Goal: Information Seeking & Learning: Check status

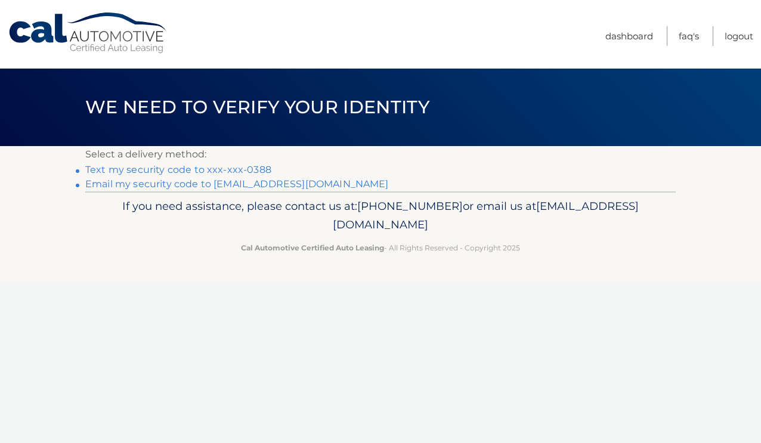
click at [239, 170] on link "Text my security code to xxx-xxx-0388" at bounding box center [178, 169] width 186 height 11
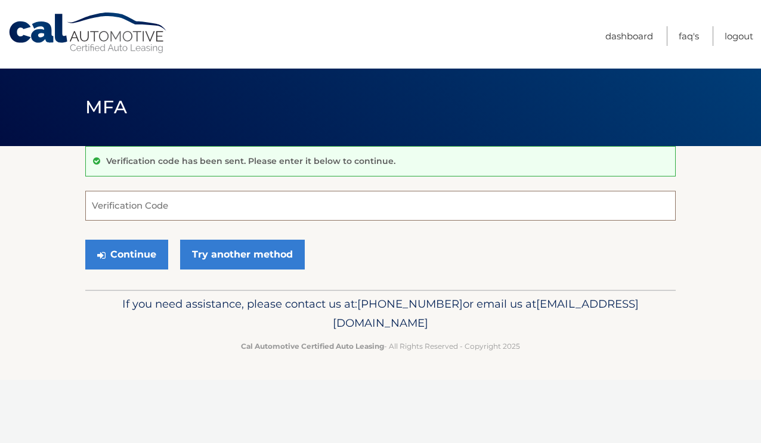
click at [183, 206] on input "Verification Code" at bounding box center [380, 206] width 591 height 30
type input "800732"
click at [136, 259] on button "Continue" at bounding box center [126, 255] width 83 height 30
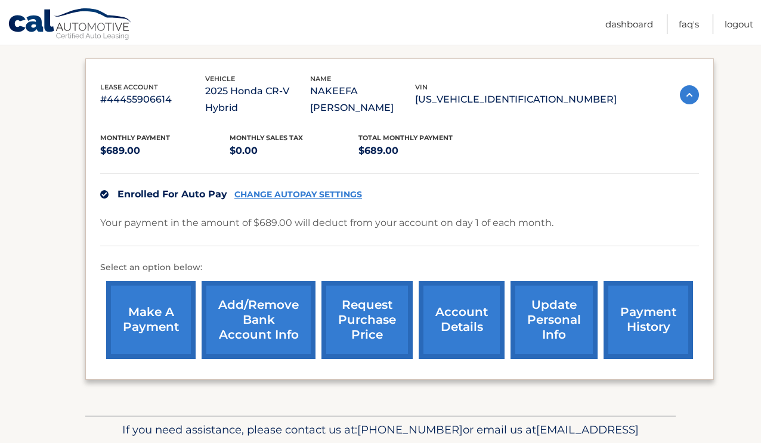
scroll to position [192, 0]
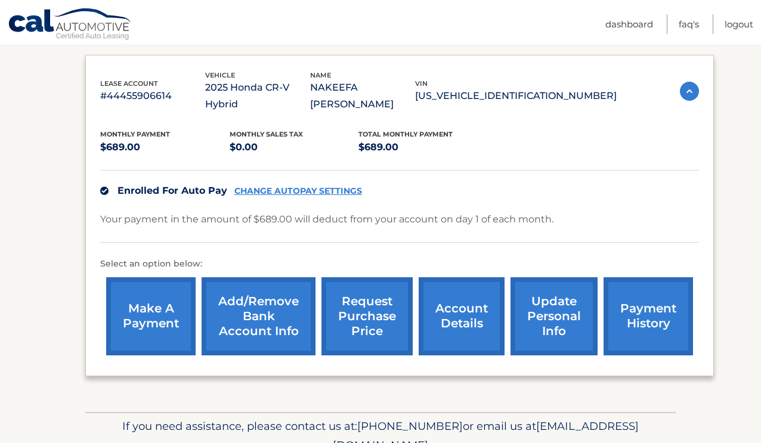
click at [465, 282] on link "account details" at bounding box center [462, 316] width 86 height 78
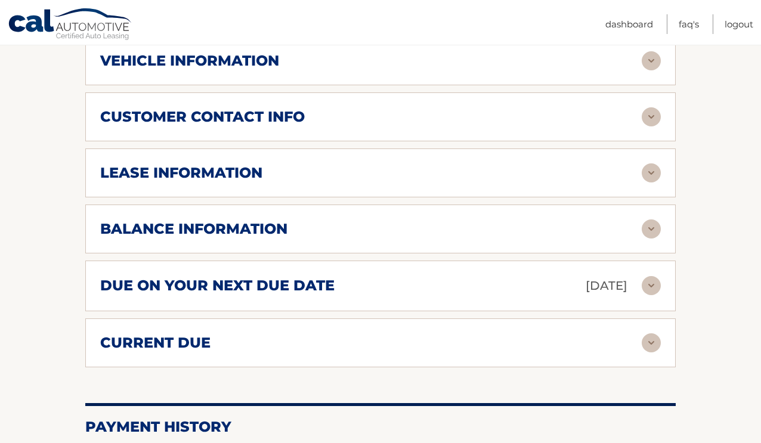
scroll to position [560, 0]
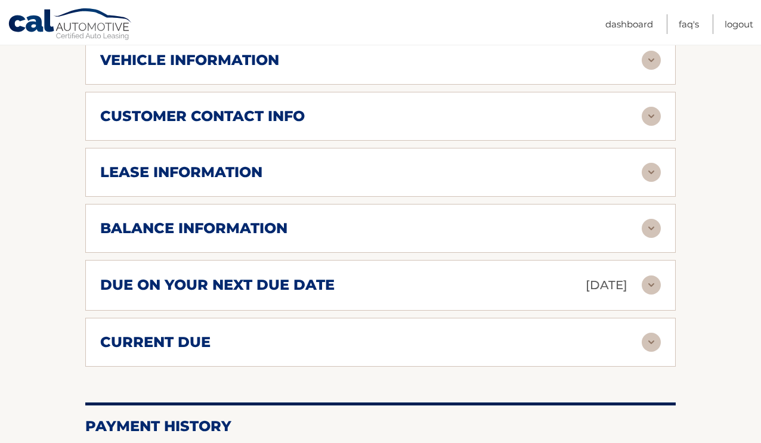
click at [460, 275] on div "due on your next due date Oct 01, 2025" at bounding box center [371, 285] width 542 height 21
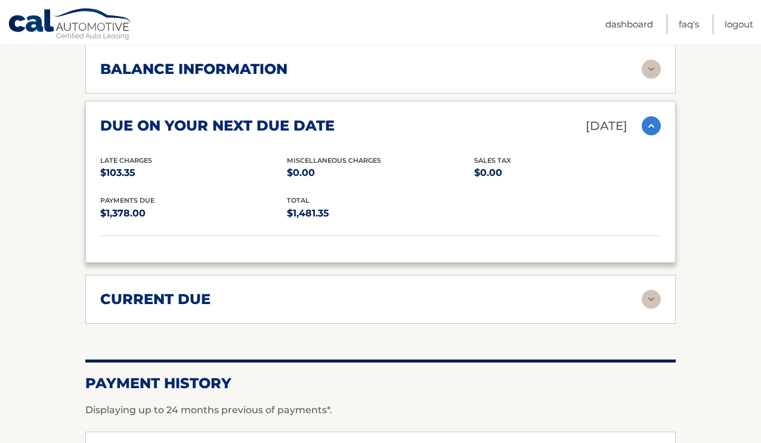
scroll to position [724, 0]
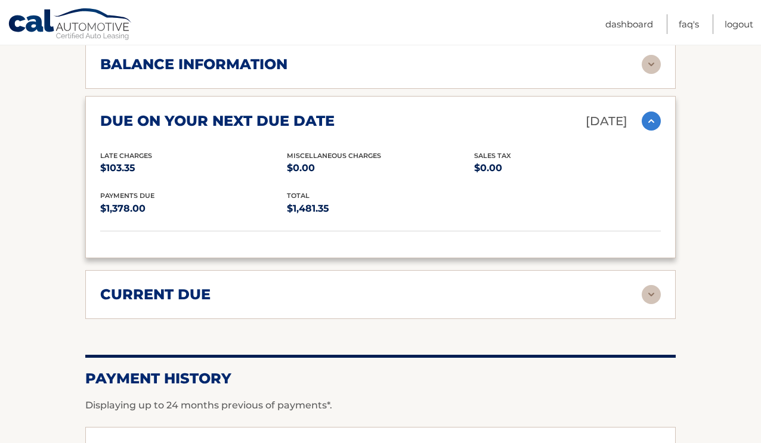
click at [212, 286] on div "current due" at bounding box center [371, 295] width 542 height 18
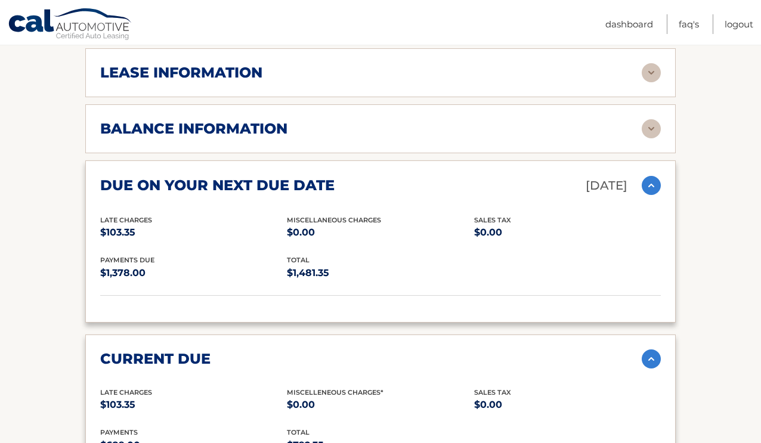
scroll to position [656, 0]
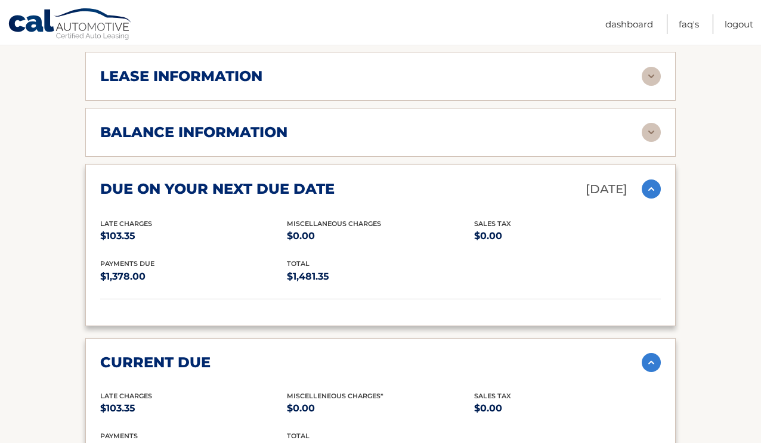
click at [234, 132] on div "balance information Payments Received 4 Payments Remaining 35 Next Payment will…" at bounding box center [380, 132] width 591 height 49
click at [230, 123] on h2 "balance information" at bounding box center [193, 132] width 187 height 18
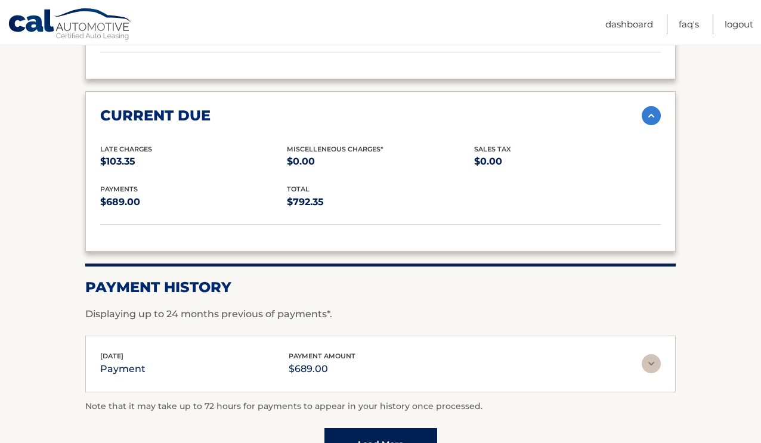
scroll to position [1159, 0]
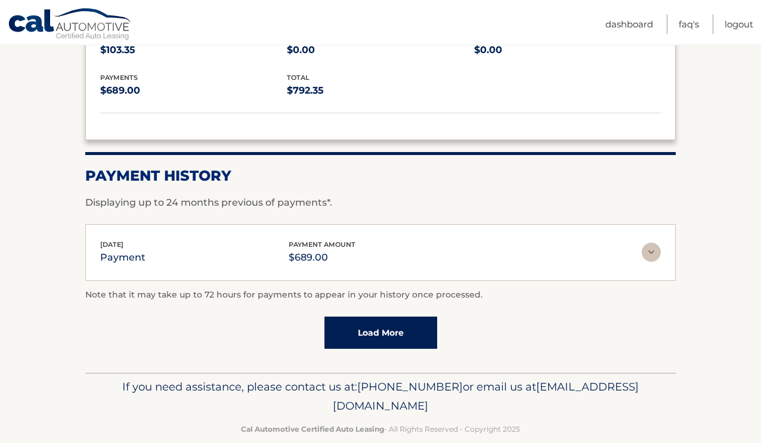
drag, startPoint x: 277, startPoint y: 386, endPoint x: 494, endPoint y: 384, distance: 217.1
click at [494, 384] on p "If you need assistance, please contact us at: 609-807-3200 or email us at Custo…" at bounding box center [380, 397] width 575 height 38
copy span "[EMAIL_ADDRESS][DOMAIN_NAME]"
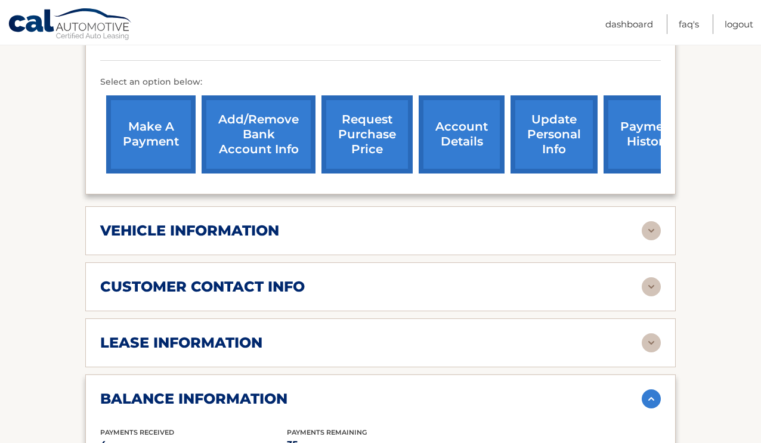
scroll to position [385, 0]
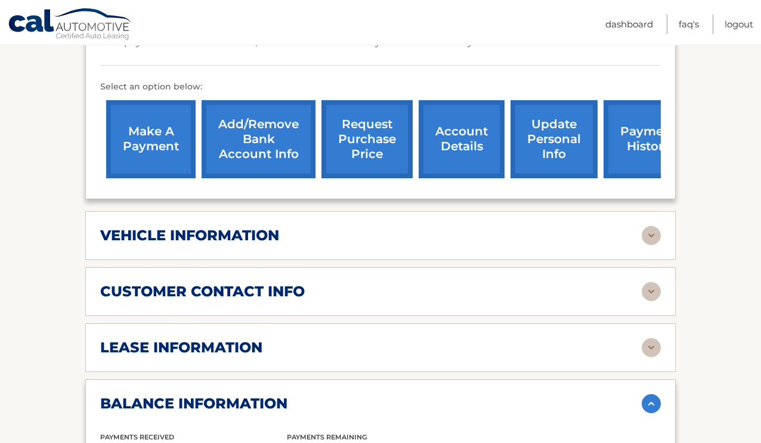
click at [645, 113] on link "payment history" at bounding box center [648, 139] width 89 height 78
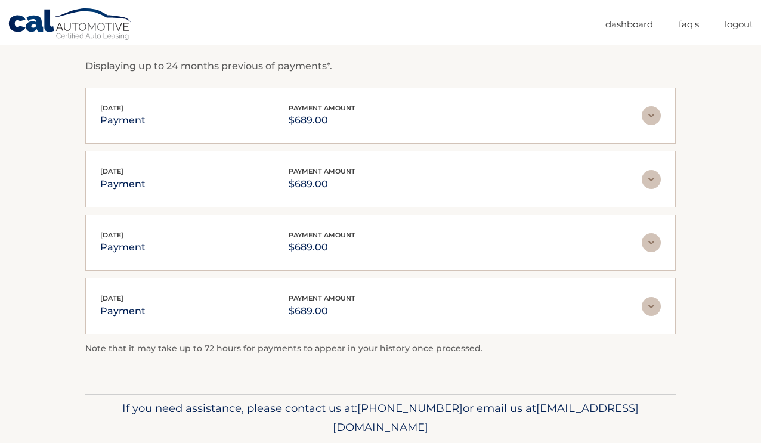
scroll to position [199, 0]
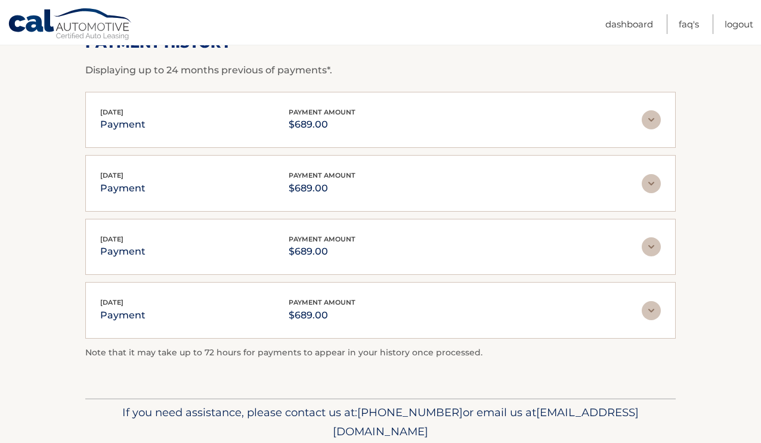
click at [654, 309] on img at bounding box center [651, 310] width 19 height 19
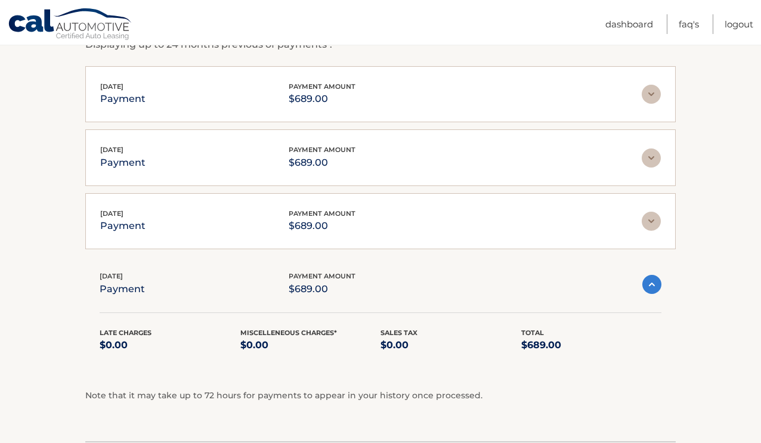
scroll to position [229, 0]
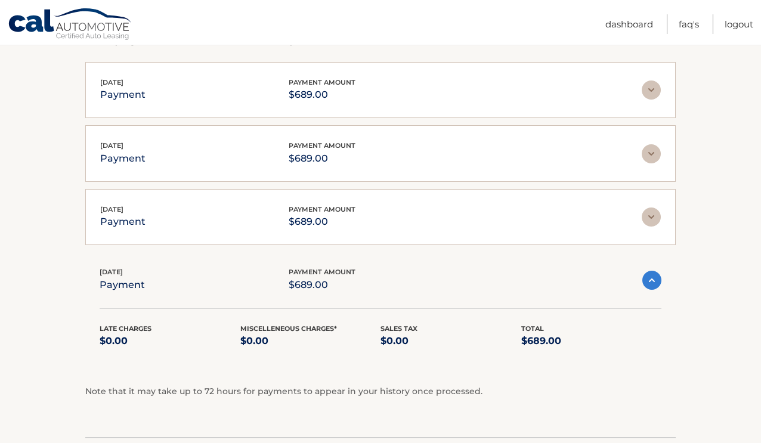
click at [651, 223] on img at bounding box center [651, 217] width 19 height 19
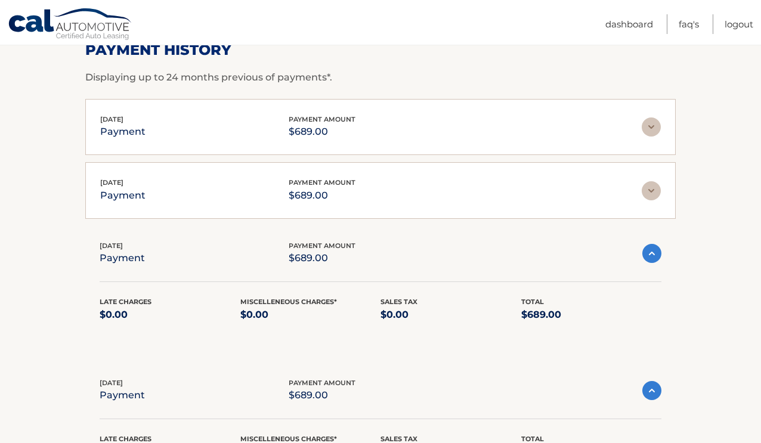
scroll to position [172, 0]
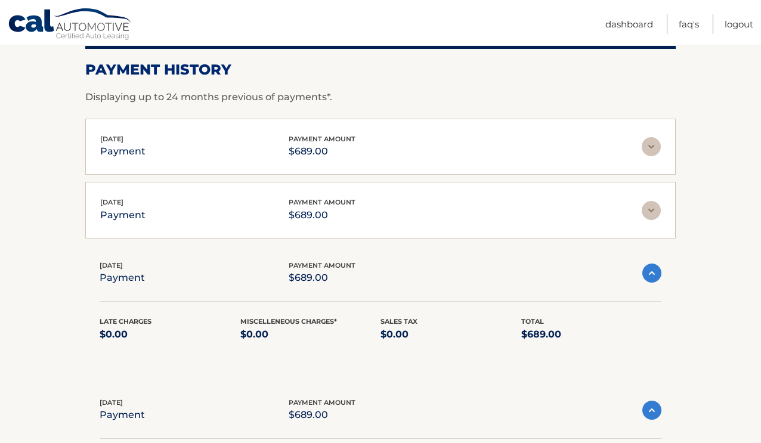
click at [648, 209] on img at bounding box center [651, 210] width 19 height 19
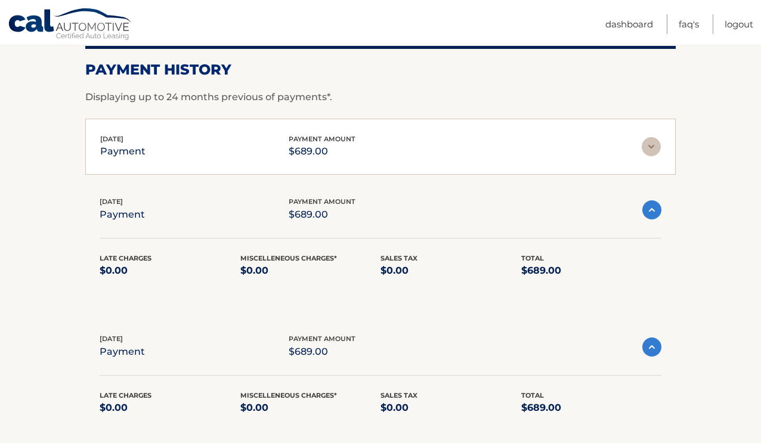
click at [649, 143] on img at bounding box center [651, 146] width 19 height 19
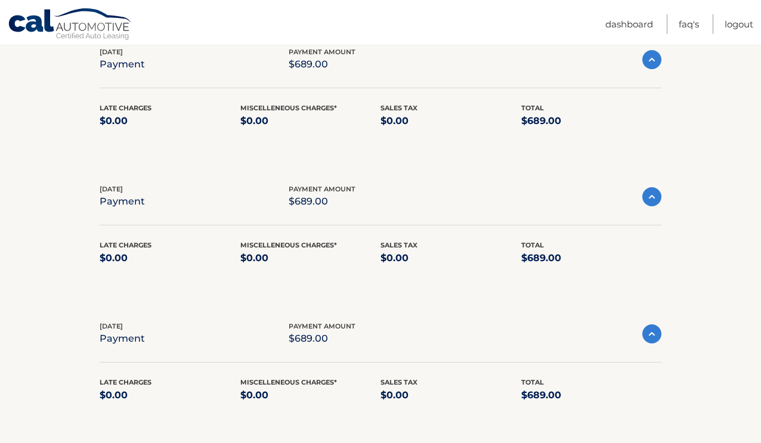
scroll to position [0, 0]
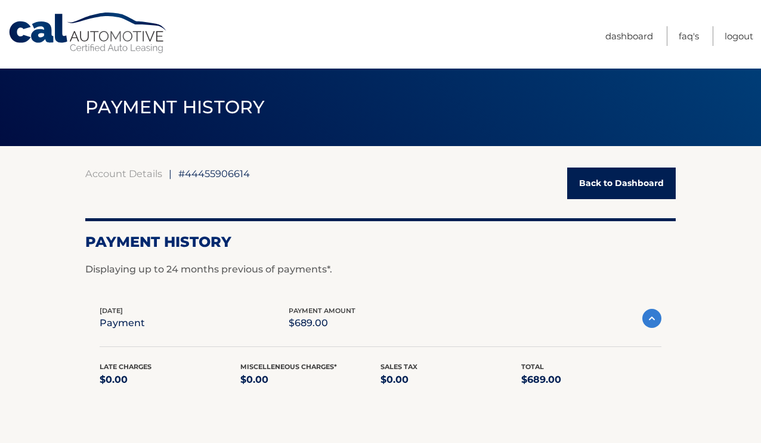
click at [620, 172] on link "Back to Dashboard" at bounding box center [621, 184] width 109 height 32
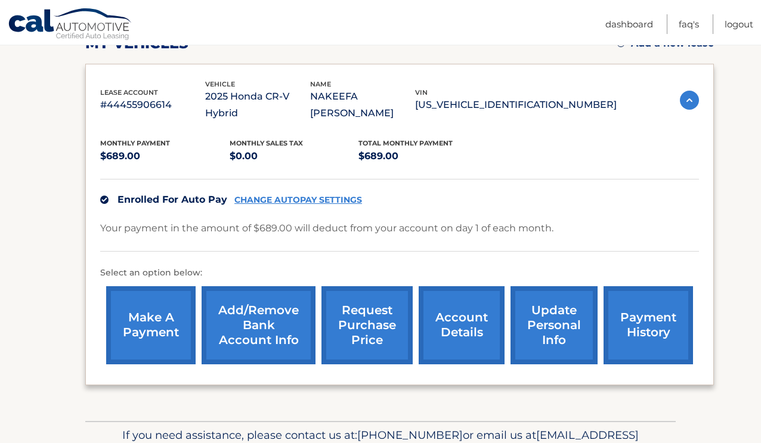
scroll to position [190, 0]
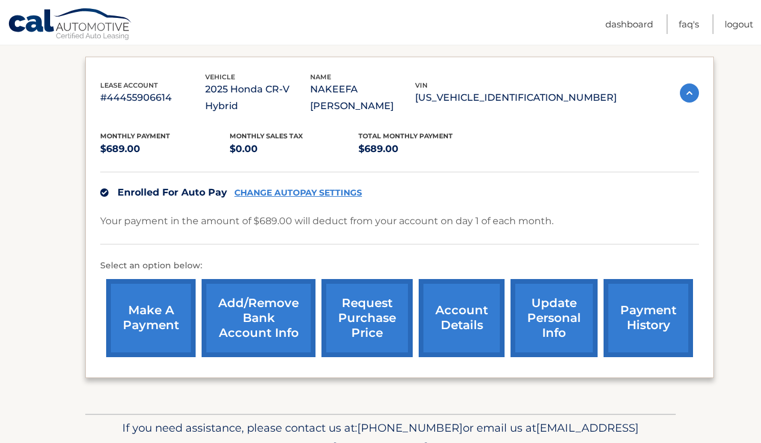
click at [455, 301] on link "account details" at bounding box center [462, 318] width 86 height 78
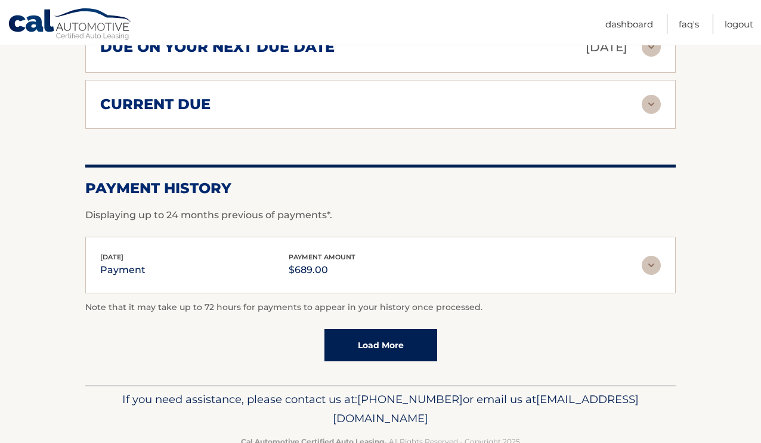
scroll to position [797, 0]
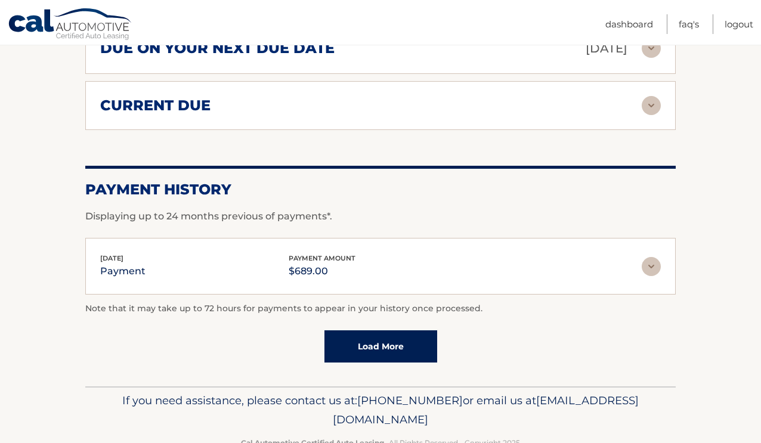
click at [389, 330] on link "Load More" at bounding box center [380, 346] width 113 height 32
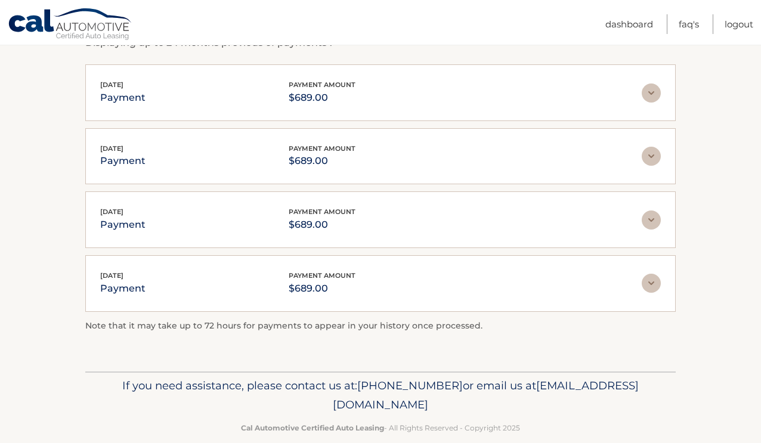
scroll to position [970, 0]
